Goal: Task Accomplishment & Management: Complete application form

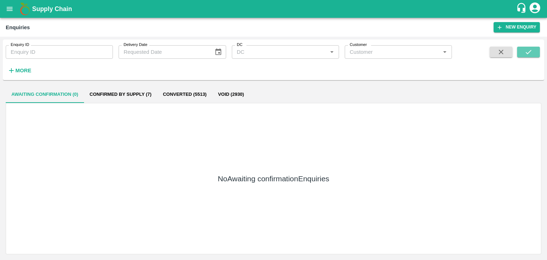
click at [533, 48] on button "submit" at bounding box center [528, 52] width 23 height 11
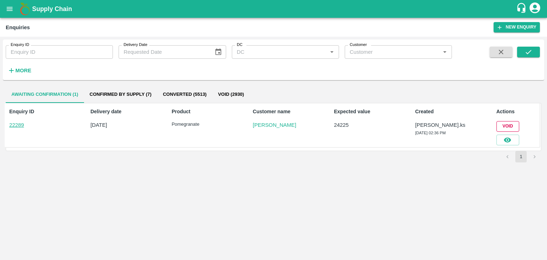
click at [514, 131] on button "Void" at bounding box center [508, 126] width 23 height 10
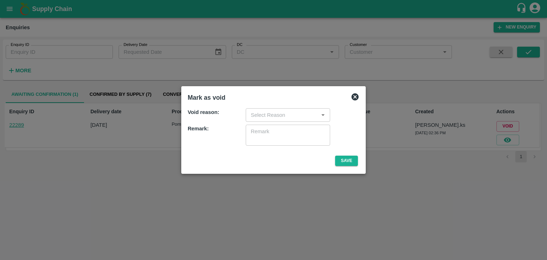
click at [351, 99] on icon at bounding box center [355, 97] width 9 height 9
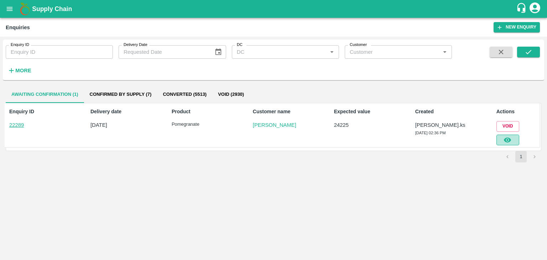
click at [506, 138] on icon "button" at bounding box center [507, 140] width 7 height 5
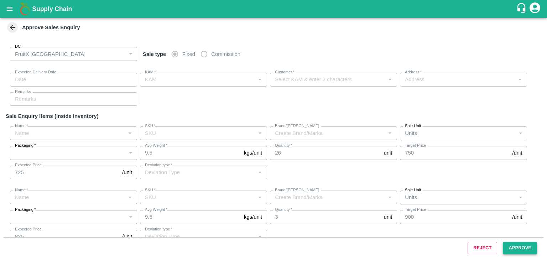
type input "[DATE] 02:45 PM"
type input "[PERSON_NAME].ks"
type input "[PERSON_NAME]"
type input "[GEOGRAPHIC_DATA] , [GEOGRAPHIC_DATA], [GEOGRAPHIC_DATA] , [GEOGRAPHIC_DATA], […"
type input "Pomegranate"
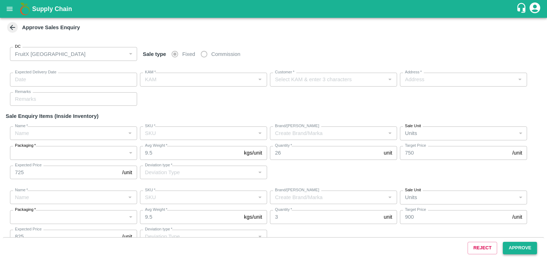
type input "KA-SUPR-180++"
type input "PRK"
type input "Others"
type input "Pomegranate"
type input "KA-PRM-150-180"
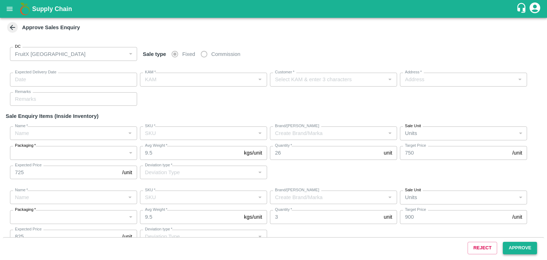
type input "SR"
type input "Others"
type input "Pomegranate"
type input "KA-SUPR-180++"
type input "PRK"
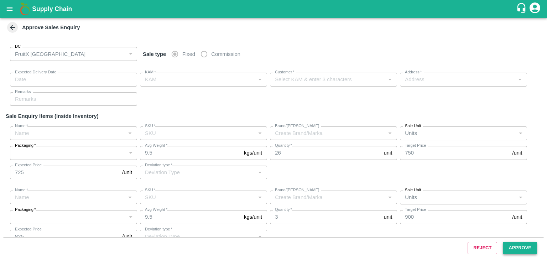
type input "Others"
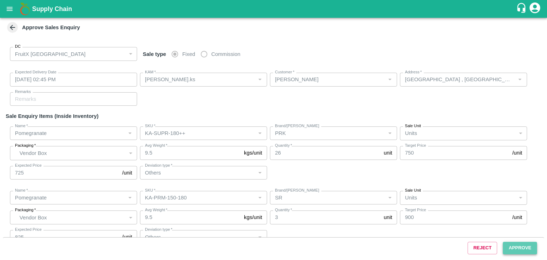
click at [518, 248] on button "Approve" at bounding box center [520, 248] width 34 height 12
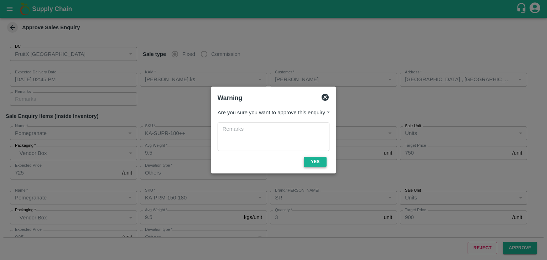
click at [321, 161] on button "Yes" at bounding box center [315, 162] width 23 height 10
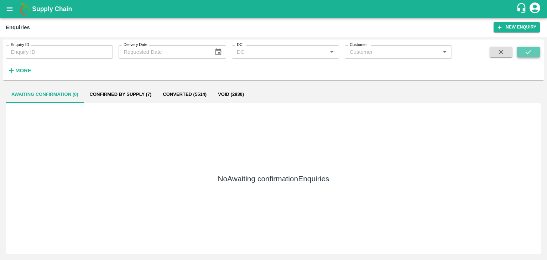
click at [524, 54] on button "submit" at bounding box center [528, 52] width 23 height 11
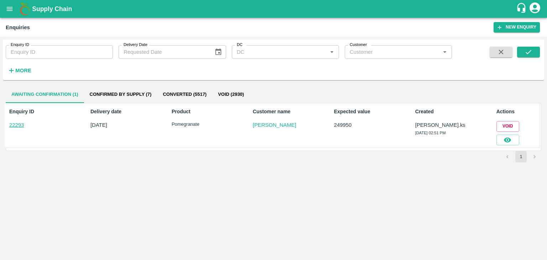
click at [509, 134] on div at bounding box center [507, 139] width 26 height 14
click at [507, 140] on icon "button" at bounding box center [508, 140] width 8 height 8
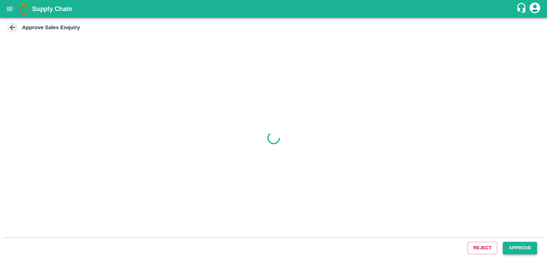
click at [519, 247] on button "Approve" at bounding box center [520, 248] width 34 height 12
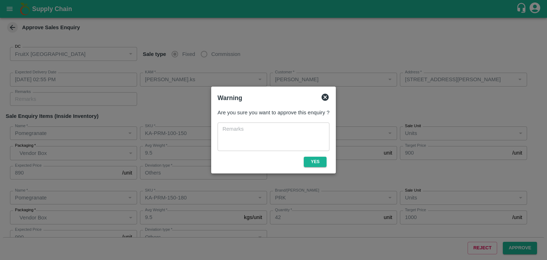
type input "[DATE] 02:55 PM"
type input "[PERSON_NAME].ks"
type input "[PERSON_NAME]"
type input "[STREET_ADDRESS][PERSON_NAME]"
type input "Pomegranate"
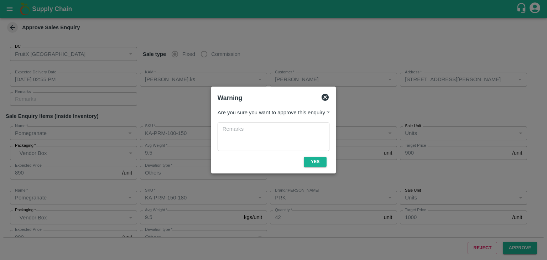
type input "KA-PRM-100-150"
type input "PRK"
type input "Others"
type input "Pomegranate"
type input "KA-PRM-150-180"
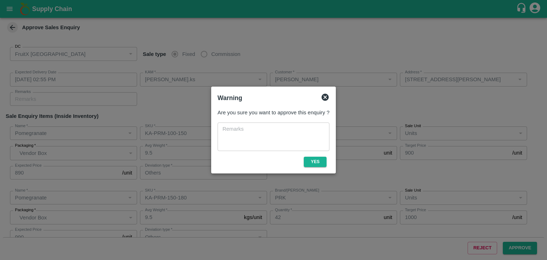
type input "PRK"
type input "Others"
type input "Pomegranate"
type input "KA-PRM-180-220"
type input "PRK"
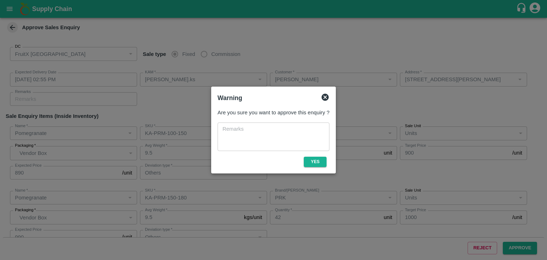
type input "Others"
type input "Pomegranate"
type input "KA-PRM-220-250"
type input "PRK"
type input "Others"
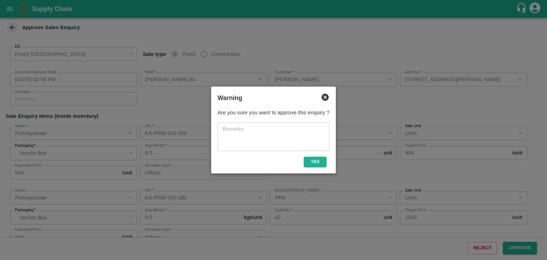
type input "Pomegranate"
type input "KA-PRM-250-300"
type input "PRK"
type input "Others"
click at [320, 160] on button "Yes" at bounding box center [315, 162] width 23 height 10
